Goal: Task Accomplishment & Management: Complete application form

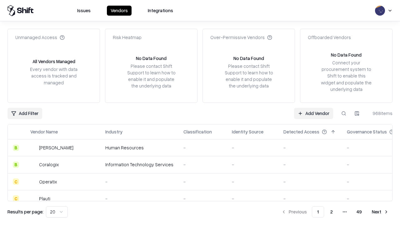
click at [314, 113] on link "Add Vendor" at bounding box center [313, 113] width 39 height 11
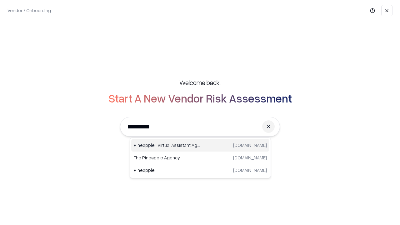
click at [200, 145] on div "Pineapple | Virtual Assistant Agency [DOMAIN_NAME]" at bounding box center [200, 145] width 138 height 13
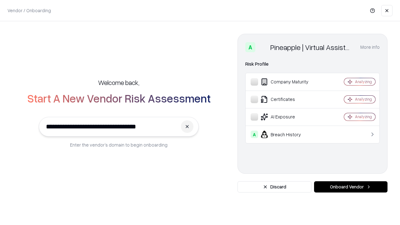
type input "**********"
click at [351, 187] on button "Onboard Vendor" at bounding box center [350, 186] width 73 height 11
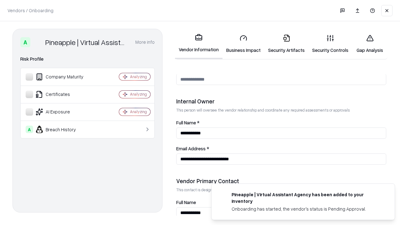
scroll to position [324, 0]
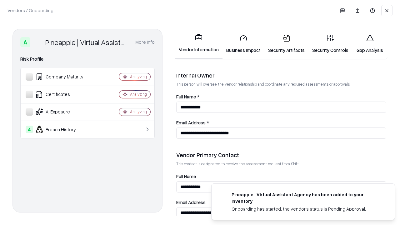
click at [244, 44] on link "Business Impact" at bounding box center [244, 43] width 42 height 29
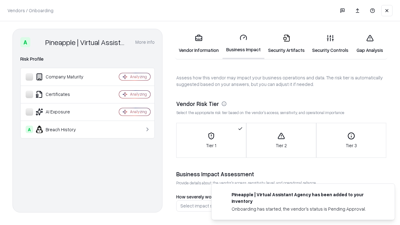
click at [286, 44] on link "Security Artifacts" at bounding box center [286, 43] width 44 height 29
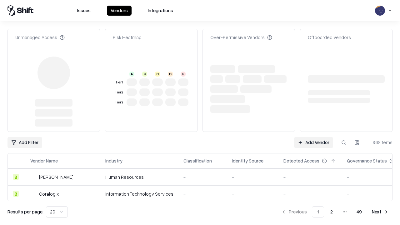
click at [314, 137] on link "Add Vendor" at bounding box center [313, 142] width 39 height 11
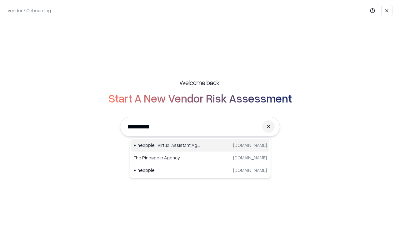
click at [200, 145] on div "Pineapple | Virtual Assistant Agency [DOMAIN_NAME]" at bounding box center [200, 145] width 138 height 13
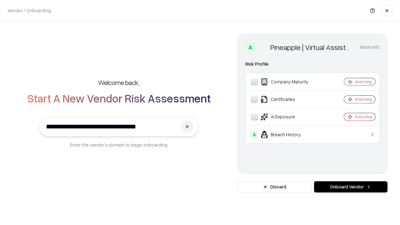
type input "**********"
click at [351, 187] on button "Onboard Vendor" at bounding box center [350, 186] width 73 height 11
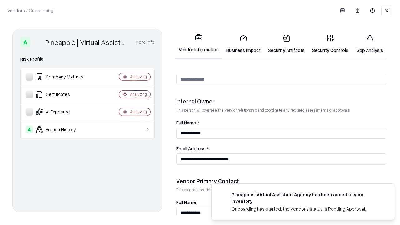
scroll to position [324, 0]
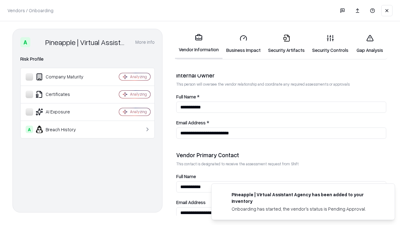
click at [370, 44] on link "Gap Analysis" at bounding box center [369, 43] width 35 height 29
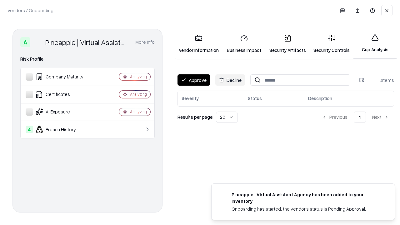
click at [194, 80] on button "Approve" at bounding box center [194, 79] width 33 height 11
